Goal: Transaction & Acquisition: Purchase product/service

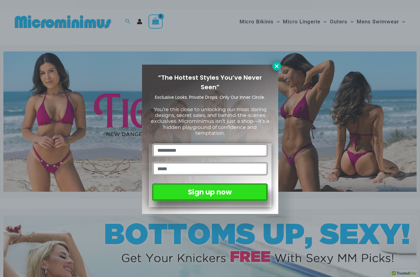
click at [276, 65] on icon at bounding box center [277, 66] width 6 height 6
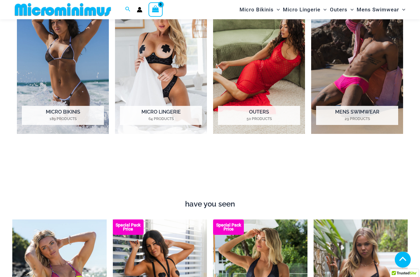
scroll to position [481, 0]
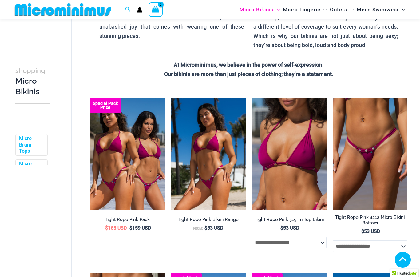
scroll to position [118, 0]
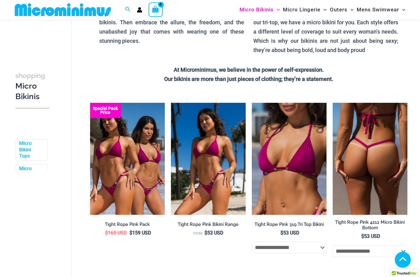
click at [379, 170] on img at bounding box center [370, 159] width 75 height 112
click at [383, 158] on img at bounding box center [370, 159] width 75 height 112
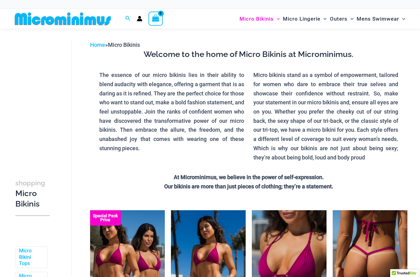
scroll to position [0, 0]
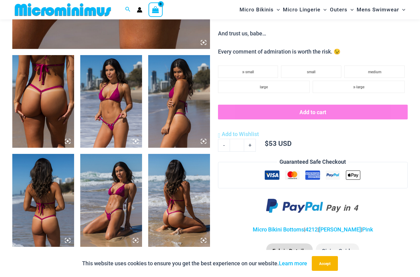
scroll to position [306, 0]
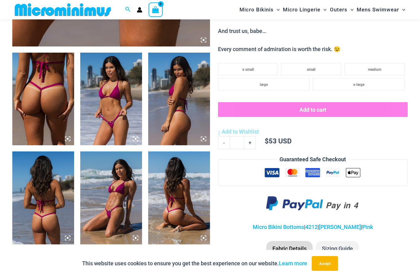
click at [64, 122] on img at bounding box center [43, 99] width 62 height 93
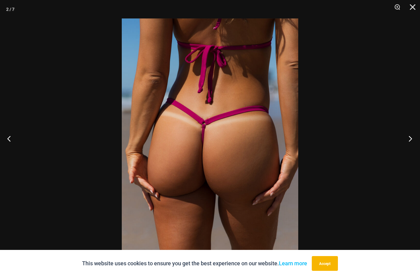
click at [411, 148] on button "Next" at bounding box center [408, 138] width 23 height 31
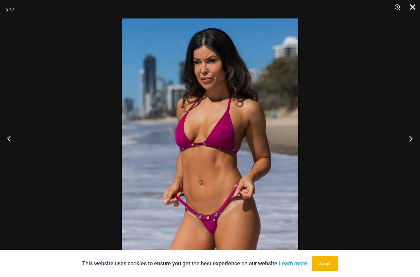
click at [412, 5] on button "Close" at bounding box center [410, 9] width 15 height 18
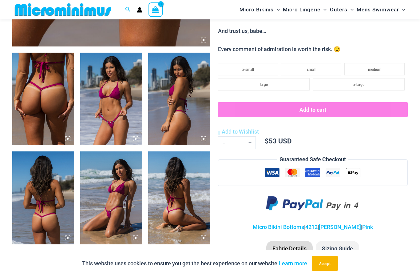
click at [384, 144] on form "**********" at bounding box center [313, 108] width 190 height 91
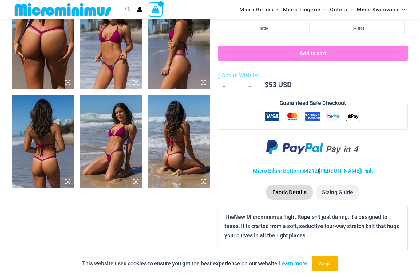
scroll to position [346, 0]
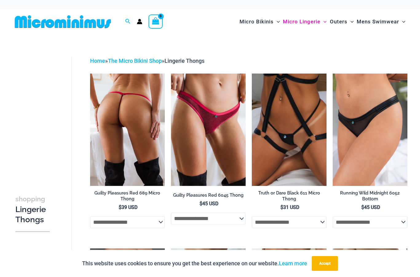
click at [130, 138] on img at bounding box center [127, 129] width 75 height 112
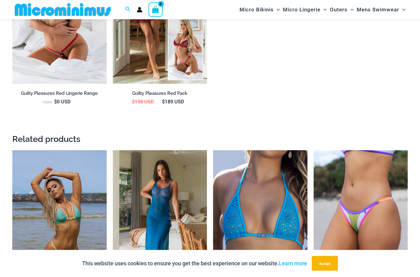
scroll to position [736, 0]
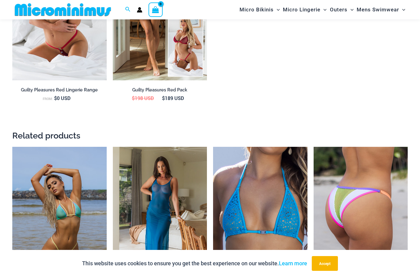
click at [356, 202] on img at bounding box center [361, 217] width 94 height 141
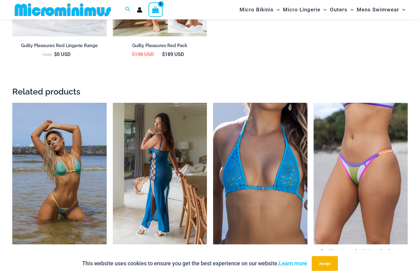
click at [140, 172] on img at bounding box center [160, 173] width 94 height 141
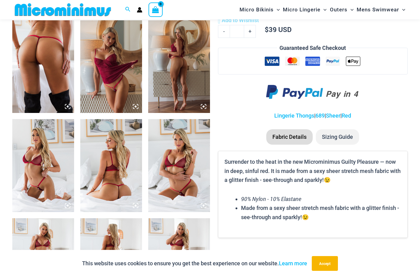
scroll to position [337, 0]
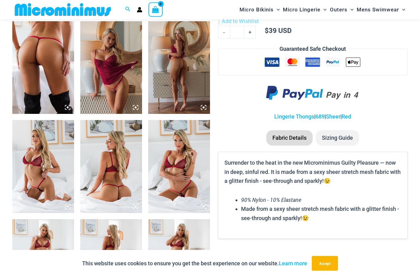
click at [102, 90] on img at bounding box center [111, 68] width 62 height 93
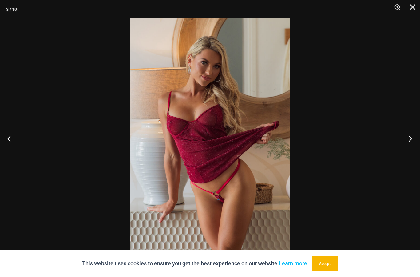
click at [412, 138] on button "Next" at bounding box center [408, 138] width 23 height 31
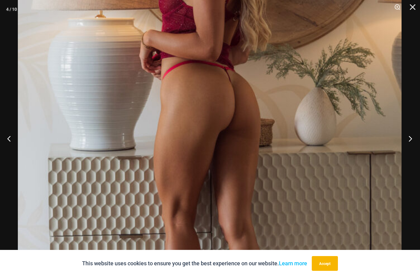
click at [412, 141] on button "Next" at bounding box center [408, 138] width 23 height 31
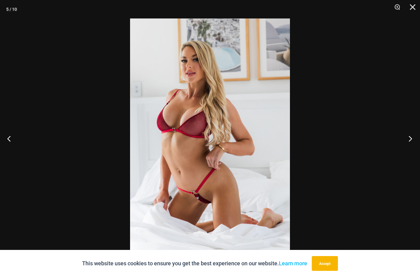
click at [408, 138] on button "Next" at bounding box center [408, 138] width 23 height 31
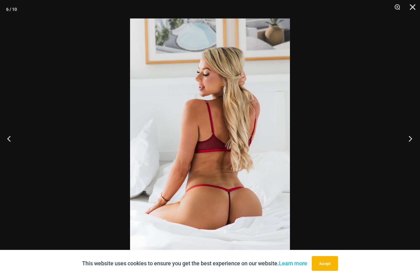
click at [411, 143] on button "Next" at bounding box center [408, 138] width 23 height 31
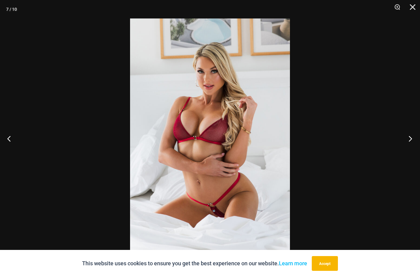
click at [413, 140] on button "Next" at bounding box center [408, 138] width 23 height 31
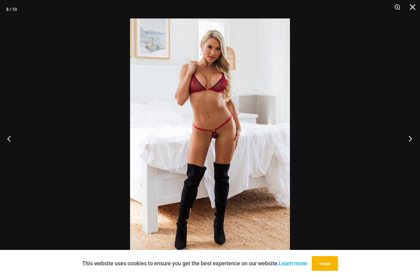
click at [417, 141] on button "Next" at bounding box center [408, 138] width 23 height 31
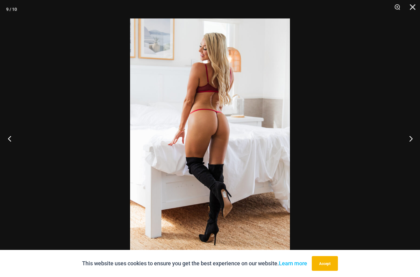
click at [13, 142] on button "Previous" at bounding box center [11, 138] width 23 height 31
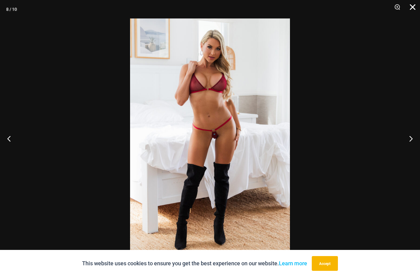
click at [412, 1] on button "Close" at bounding box center [410, 9] width 15 height 18
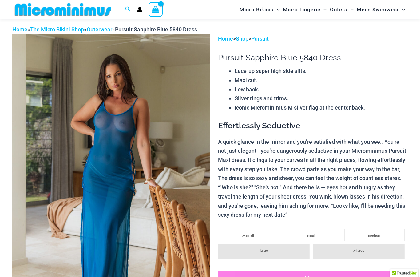
scroll to position [22, 0]
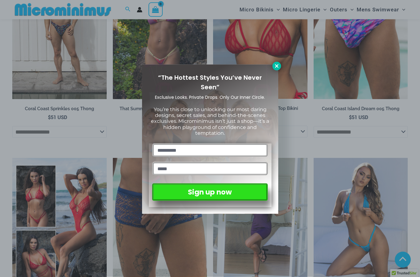
click at [277, 62] on button at bounding box center [276, 66] width 9 height 9
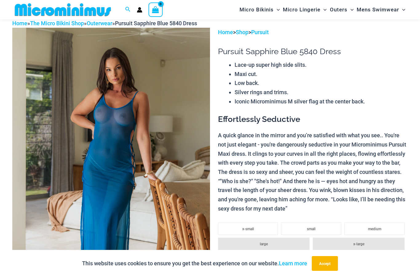
scroll to position [0, 0]
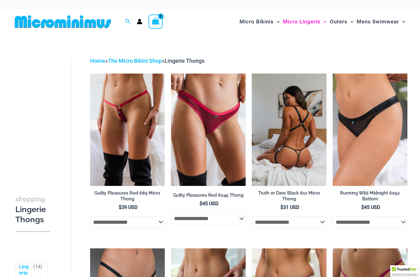
click at [294, 143] on img at bounding box center [289, 129] width 75 height 112
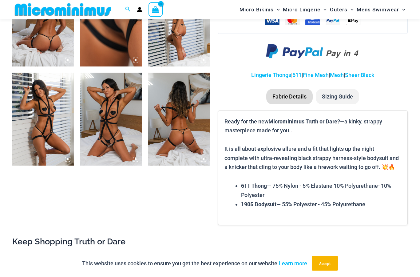
scroll to position [385, 0]
click at [29, 110] on img at bounding box center [43, 119] width 62 height 93
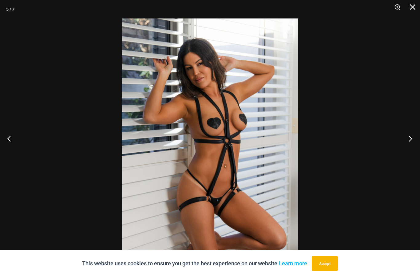
click at [412, 147] on button "Next" at bounding box center [408, 138] width 23 height 31
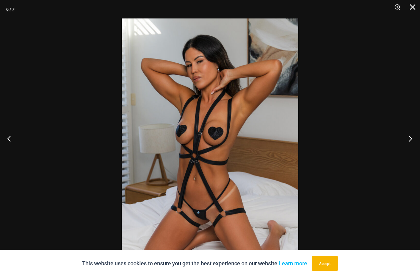
click at [409, 152] on button "Next" at bounding box center [408, 138] width 23 height 31
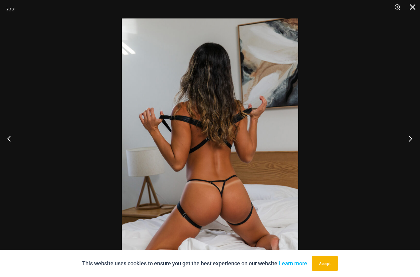
click at [414, 148] on button "Next" at bounding box center [408, 138] width 23 height 31
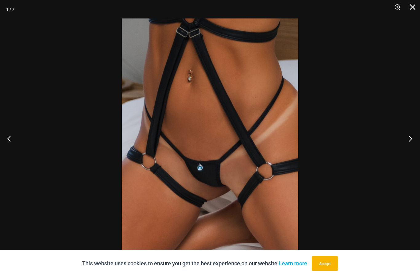
click at [409, 152] on button "Next" at bounding box center [408, 138] width 23 height 31
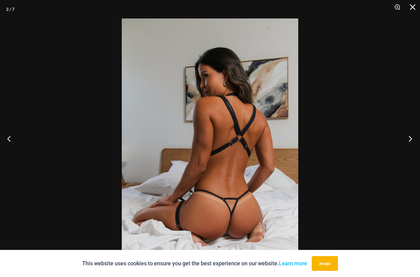
click at [411, 151] on button "Next" at bounding box center [408, 138] width 23 height 31
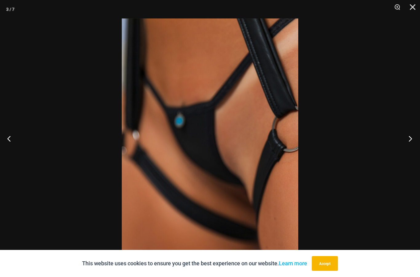
click at [411, 149] on button "Next" at bounding box center [408, 138] width 23 height 31
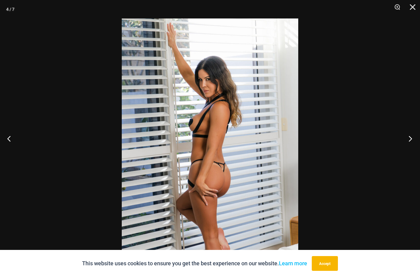
click at [411, 154] on button "Next" at bounding box center [408, 138] width 23 height 31
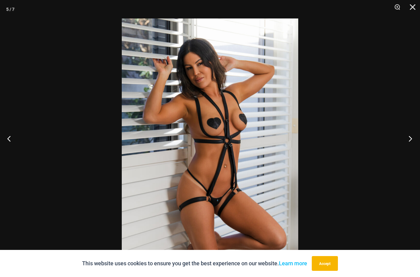
click at [412, 152] on button "Next" at bounding box center [408, 138] width 23 height 31
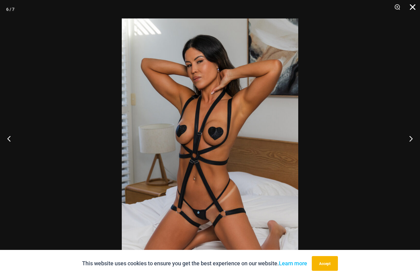
click at [418, 3] on button "Close" at bounding box center [410, 9] width 15 height 18
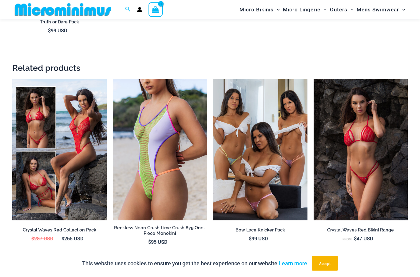
scroll to position [766, 0]
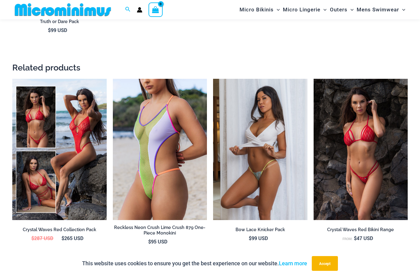
click at [291, 144] on img at bounding box center [260, 149] width 94 height 141
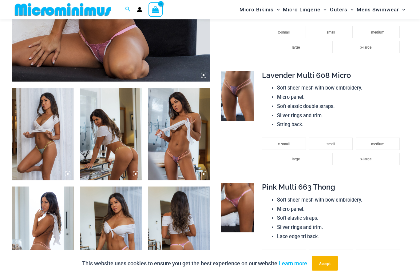
scroll to position [271, 0]
click at [42, 140] on img at bounding box center [43, 134] width 62 height 93
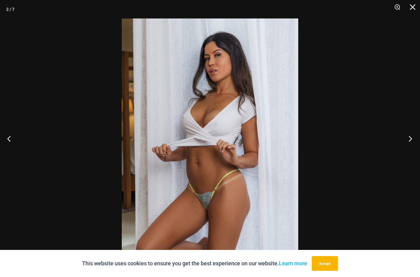
click at [417, 150] on button "Next" at bounding box center [408, 138] width 23 height 31
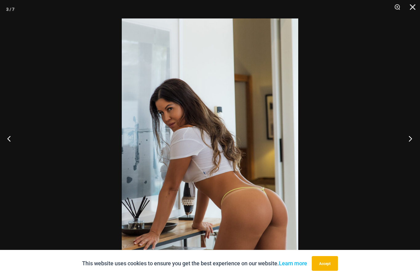
click at [410, 153] on button "Next" at bounding box center [408, 138] width 23 height 31
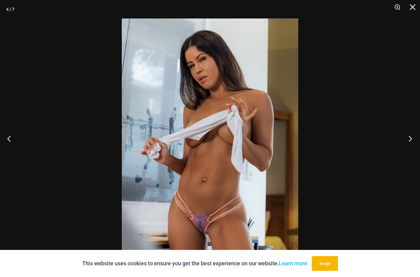
click at [417, 151] on button "Next" at bounding box center [408, 138] width 23 height 31
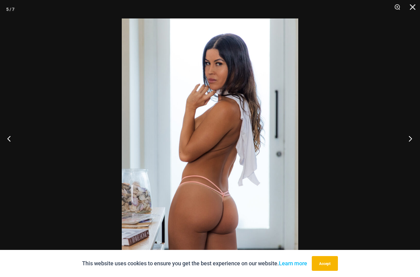
click at [417, 152] on button "Next" at bounding box center [408, 138] width 23 height 31
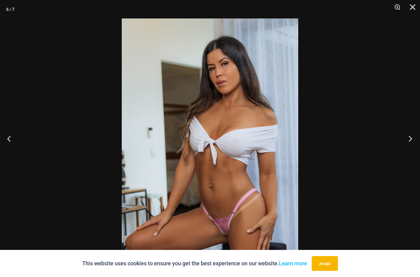
click at [411, 154] on button "Next" at bounding box center [408, 138] width 23 height 31
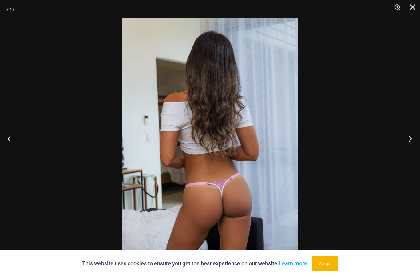
click at [410, 150] on button "Next" at bounding box center [408, 138] width 23 height 31
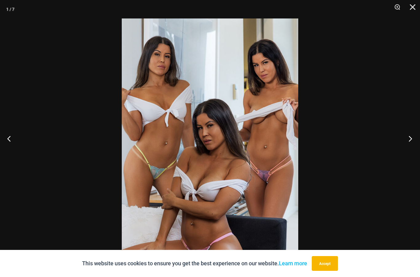
click at [415, 154] on button "Next" at bounding box center [408, 138] width 23 height 31
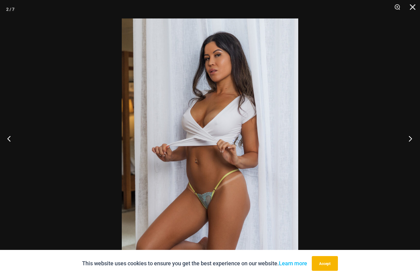
click at [413, 152] on button "Next" at bounding box center [408, 138] width 23 height 31
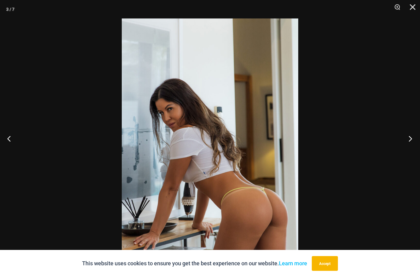
click at [417, 149] on button "Next" at bounding box center [408, 138] width 23 height 31
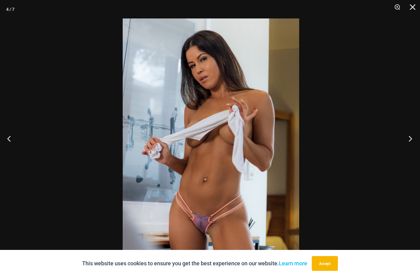
click at [412, 152] on button "Next" at bounding box center [408, 138] width 23 height 31
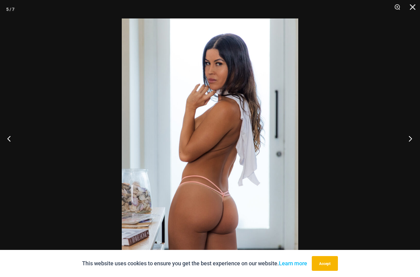
click at [410, 154] on button "Next" at bounding box center [408, 138] width 23 height 31
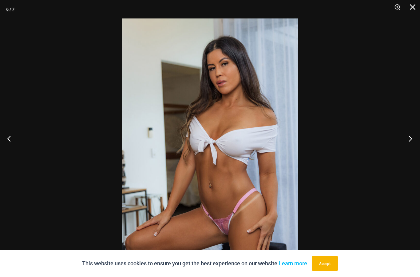
click at [408, 154] on button "Next" at bounding box center [408, 138] width 23 height 31
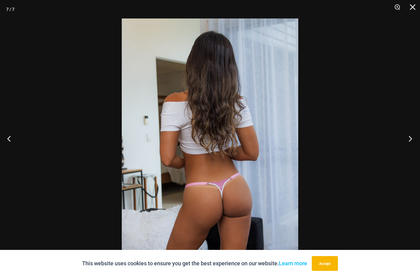
click at [412, 151] on button "Next" at bounding box center [408, 138] width 23 height 31
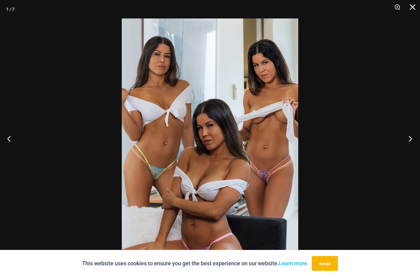
click at [409, 154] on button "Next" at bounding box center [408, 138] width 23 height 31
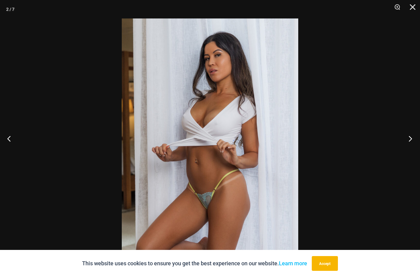
click at [411, 153] on button "Next" at bounding box center [408, 138] width 23 height 31
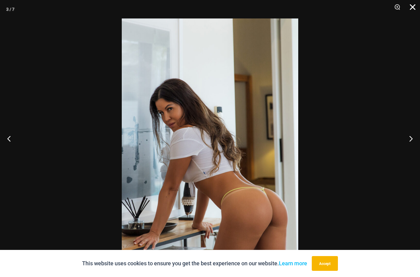
click at [415, 7] on button "Close" at bounding box center [410, 9] width 15 height 18
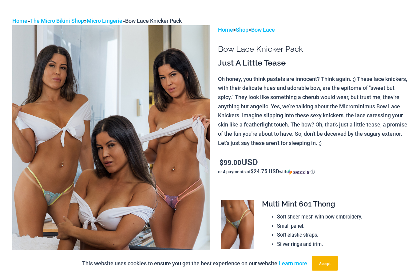
scroll to position [0, 0]
